Goal: Task Accomplishment & Management: Use online tool/utility

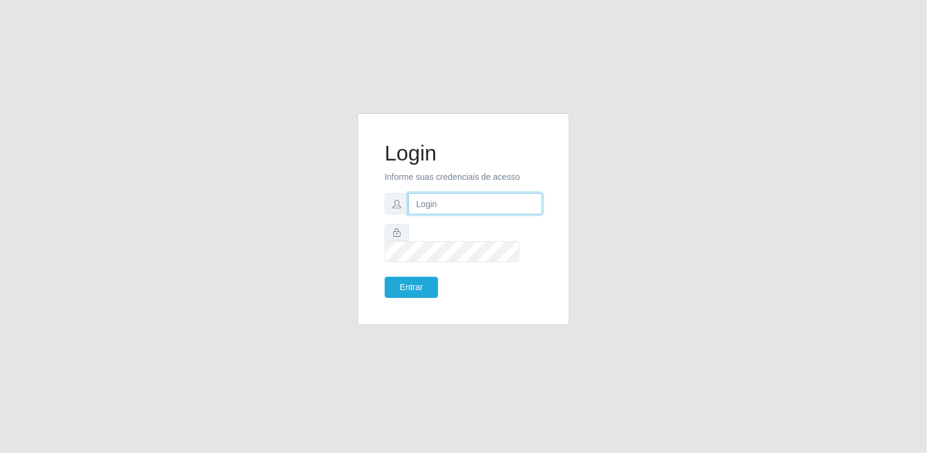
click at [429, 214] on input "text" at bounding box center [475, 203] width 134 height 21
type input "[EMAIL_ADDRESS][DOMAIN_NAME]"
click at [412, 277] on button "Entrar" at bounding box center [411, 287] width 53 height 21
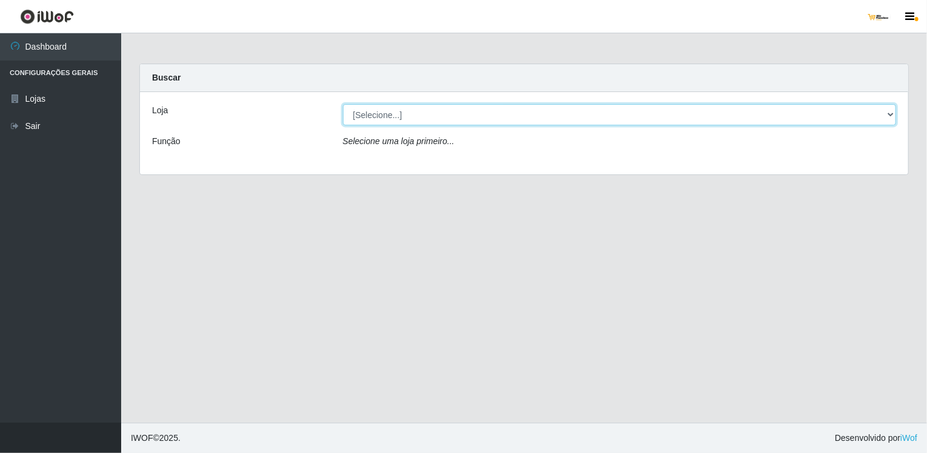
click at [428, 111] on select "[Selecione...] [GEOGRAPHIC_DATA]" at bounding box center [620, 114] width 554 height 21
select select "168"
click at [343, 104] on select "[Selecione...] [GEOGRAPHIC_DATA]" at bounding box center [620, 114] width 554 height 21
